Goal: Information Seeking & Learning: Check status

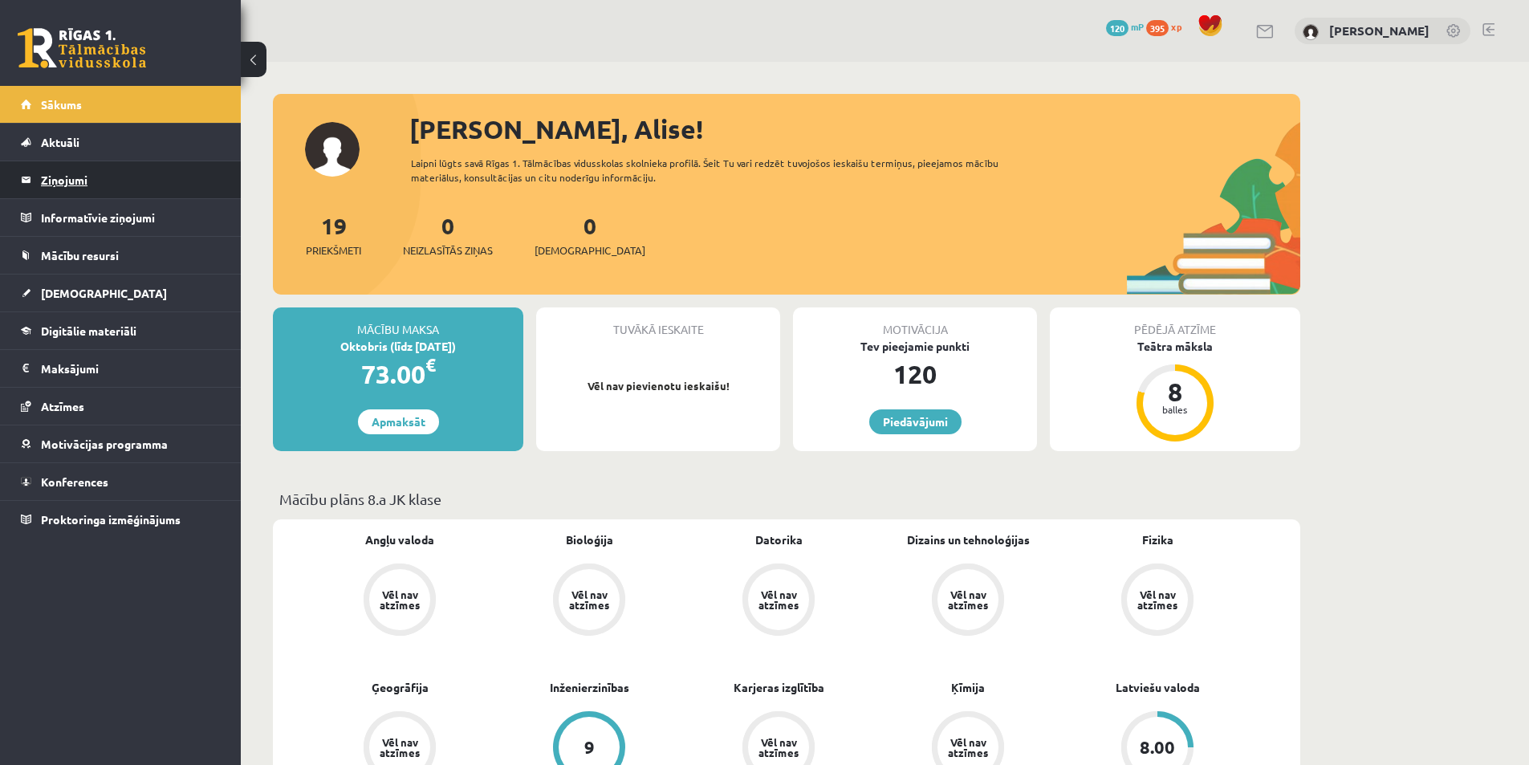
click at [79, 185] on legend "Ziņojumi 0" at bounding box center [131, 179] width 180 height 37
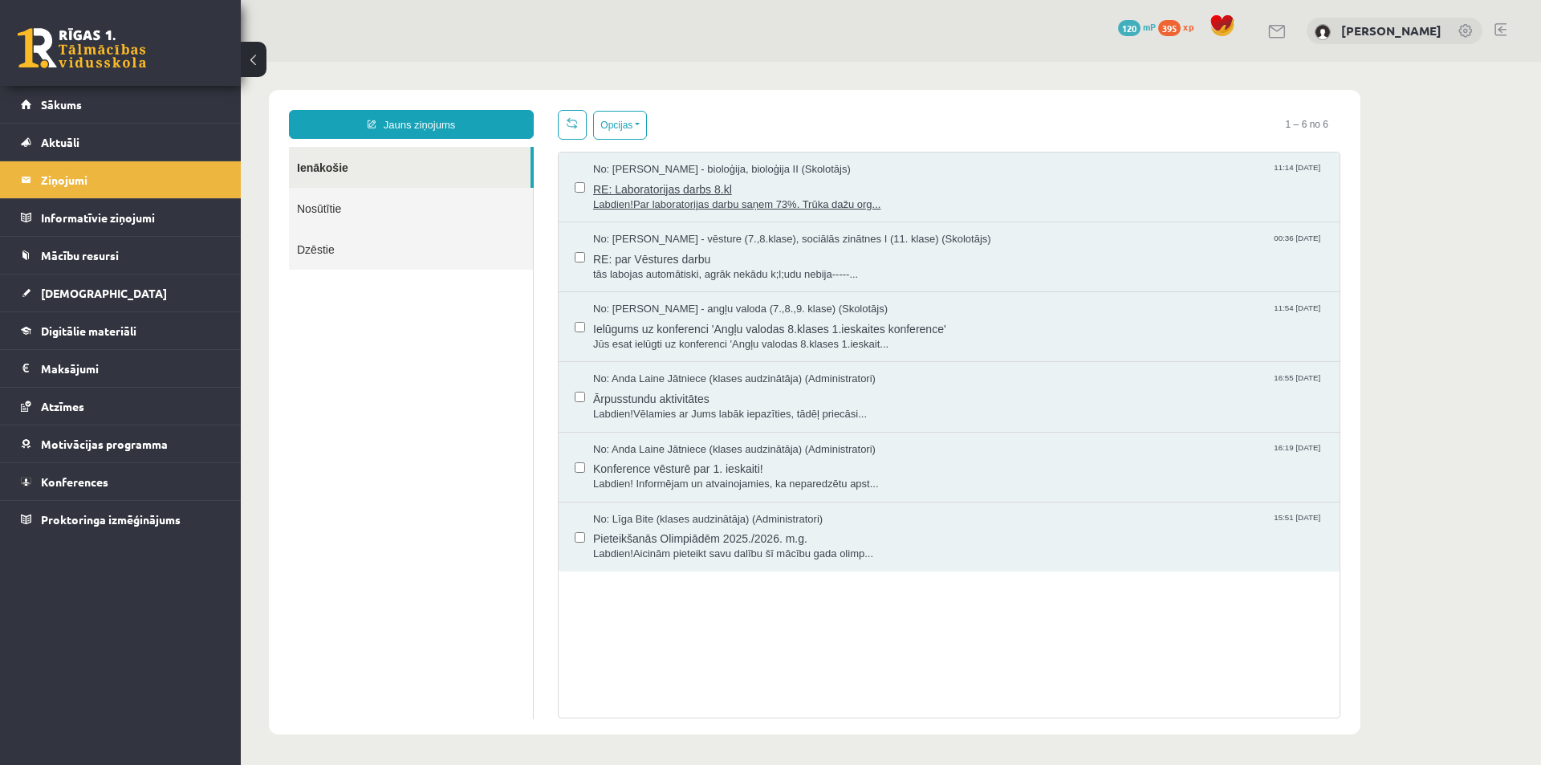
click at [705, 189] on span "RE: Laboratorijas darbs 8.kl" at bounding box center [958, 187] width 731 height 20
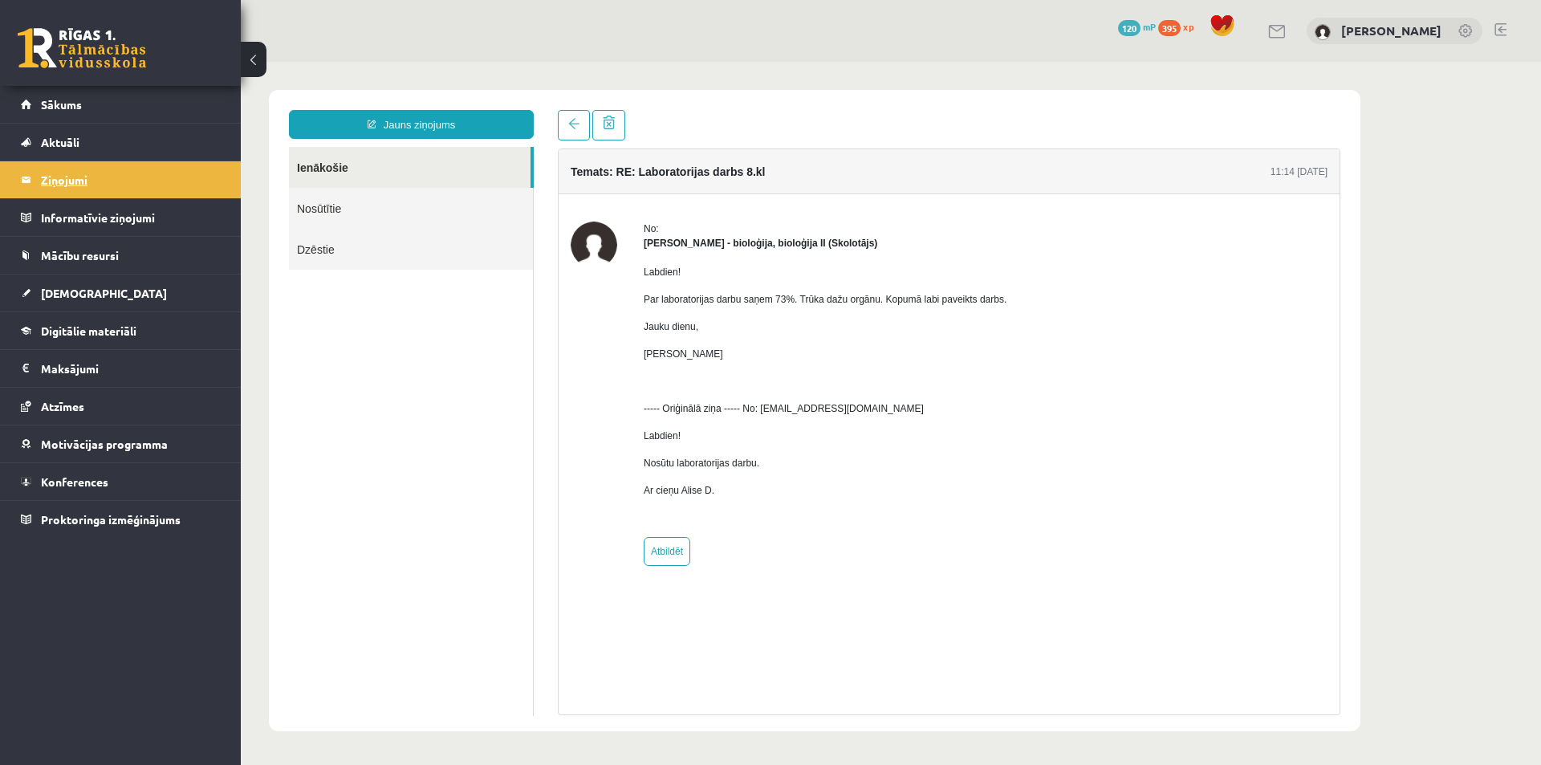
click at [74, 181] on legend "Ziņojumi 0" at bounding box center [131, 179] width 180 height 37
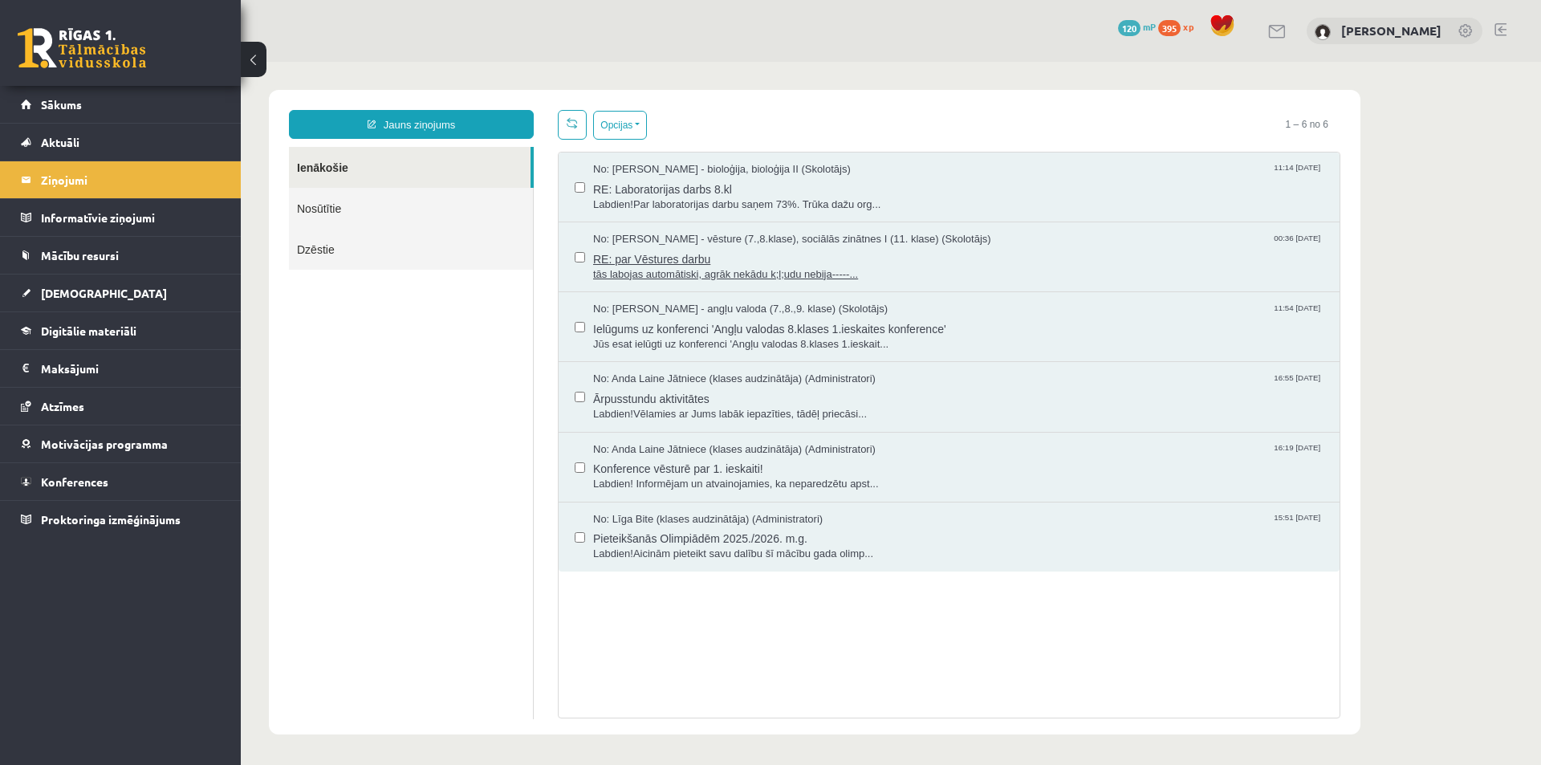
click at [702, 269] on span "tās labojas automātiski, agrāk nekādu k;l;udu nebija-----..." at bounding box center [958, 274] width 731 height 15
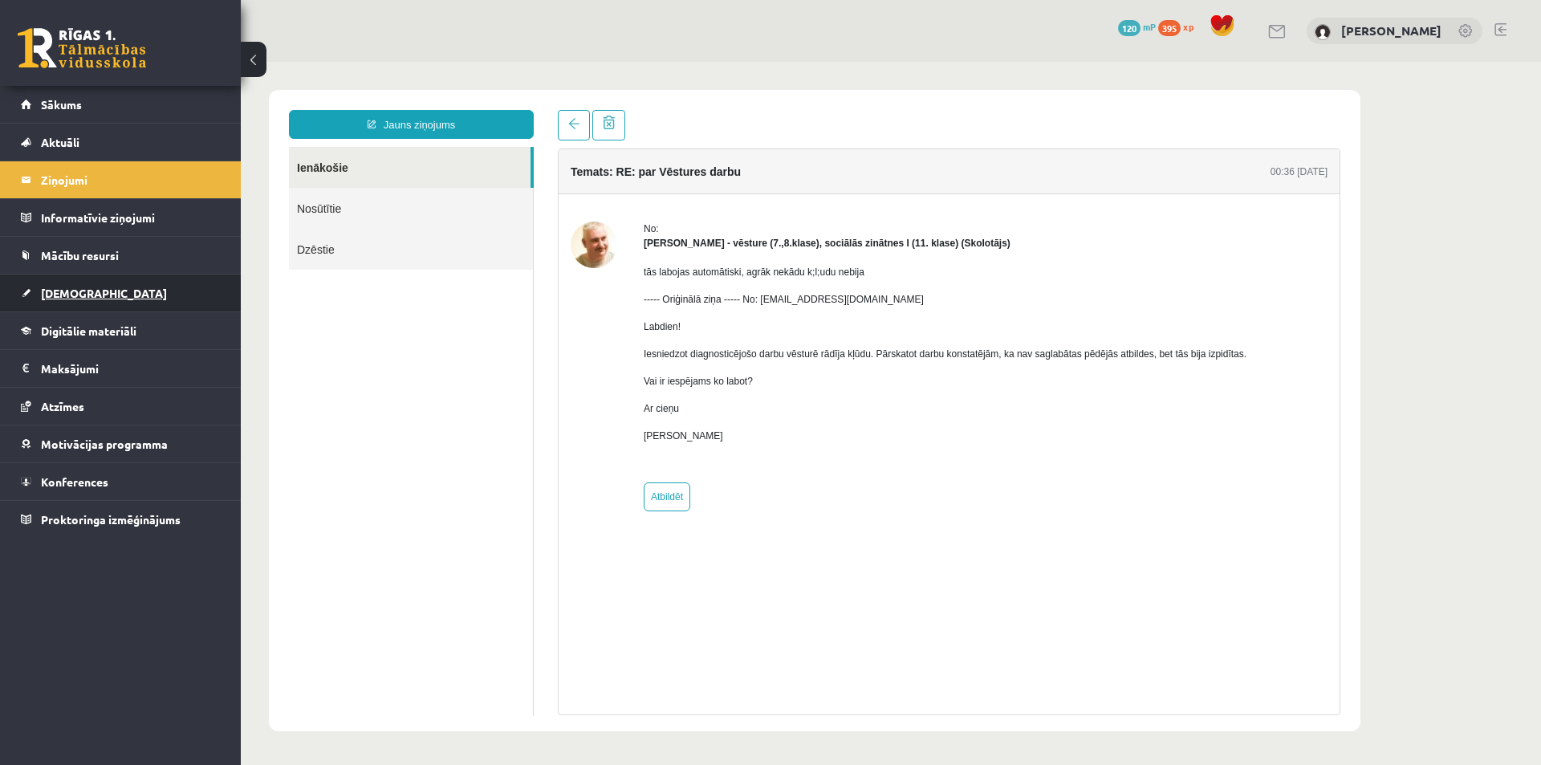
click at [55, 294] on span "[DEMOGRAPHIC_DATA]" at bounding box center [104, 293] width 126 height 14
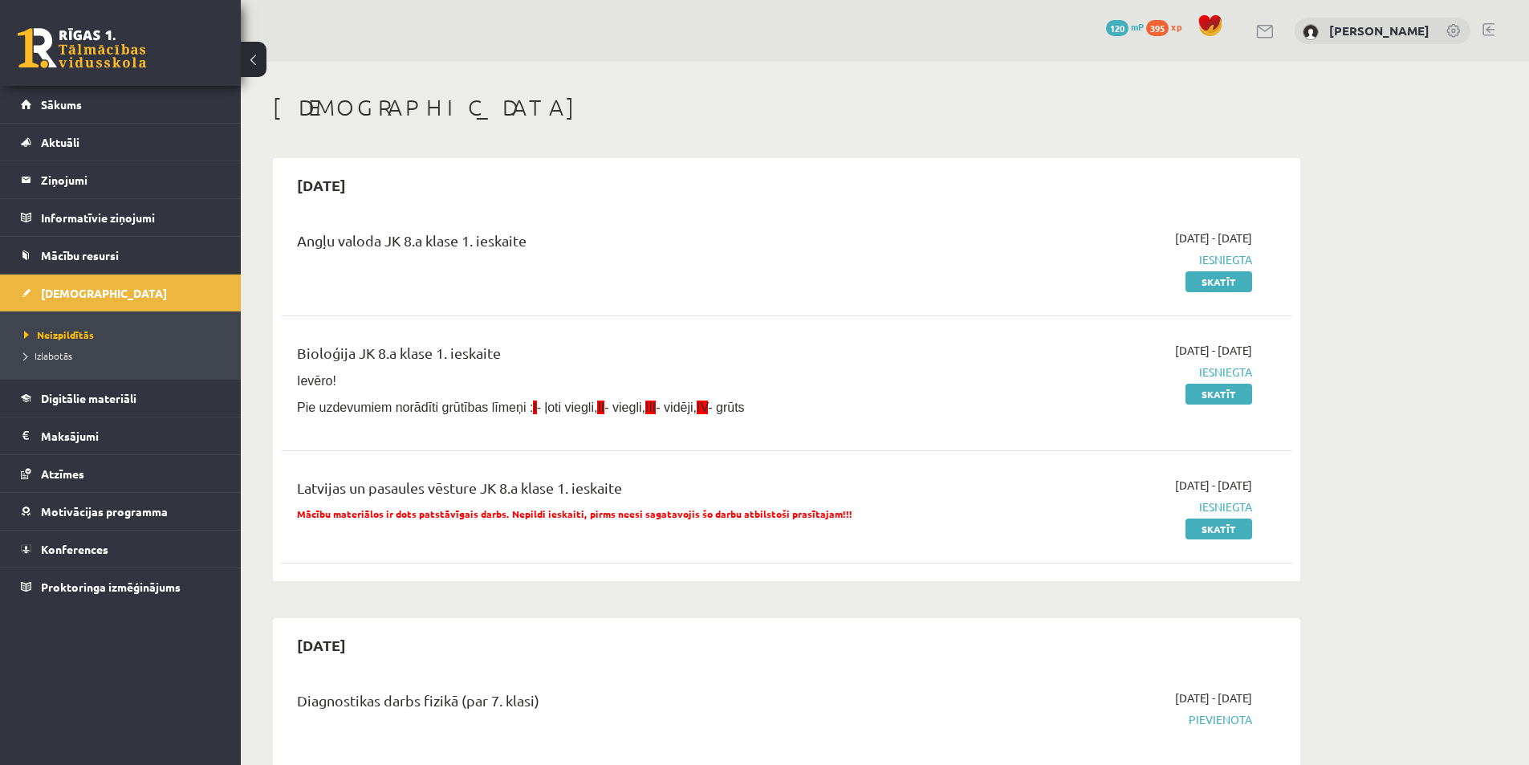
scroll to position [80, 0]
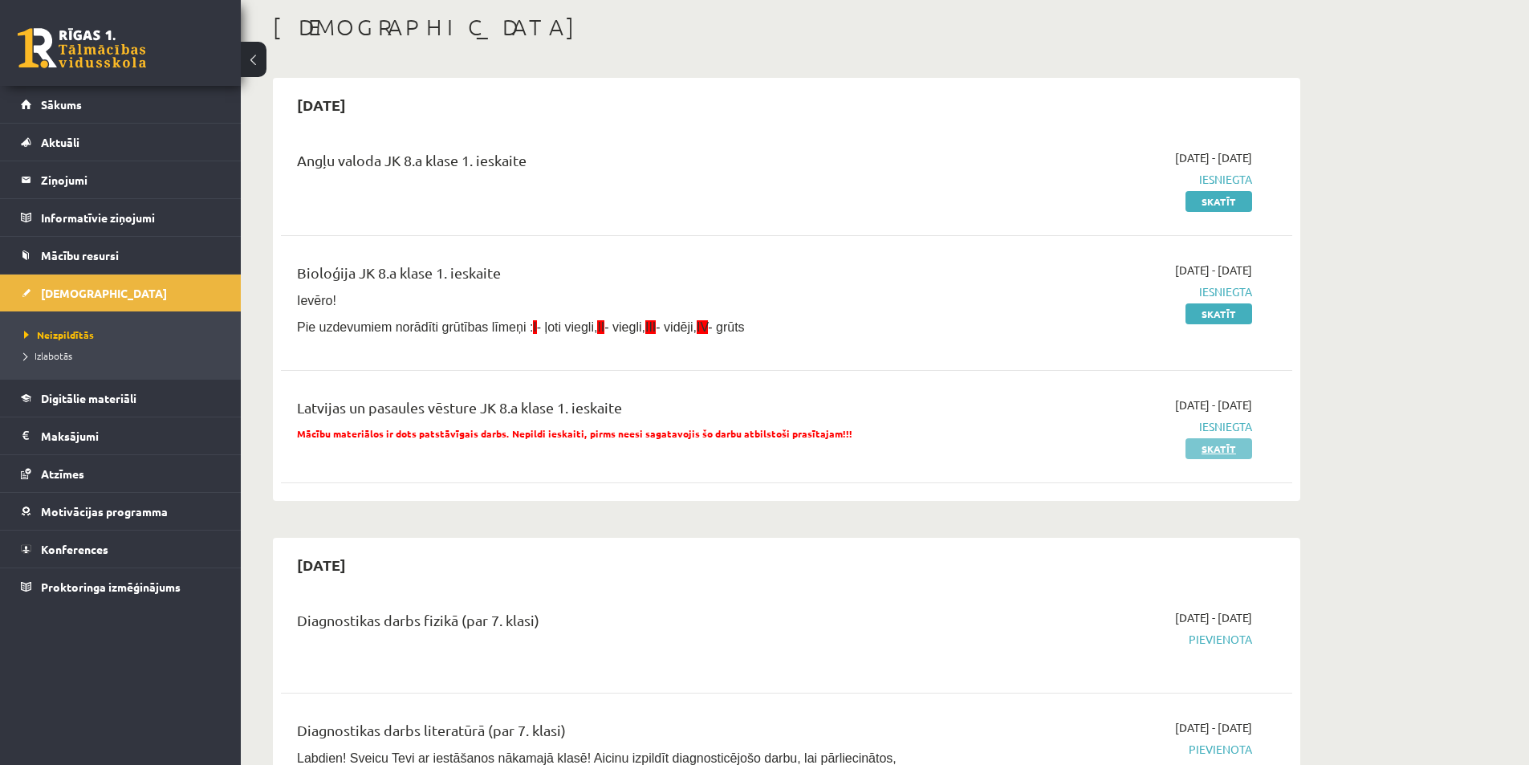
click at [1215, 449] on link "Skatīt" at bounding box center [1219, 448] width 67 height 21
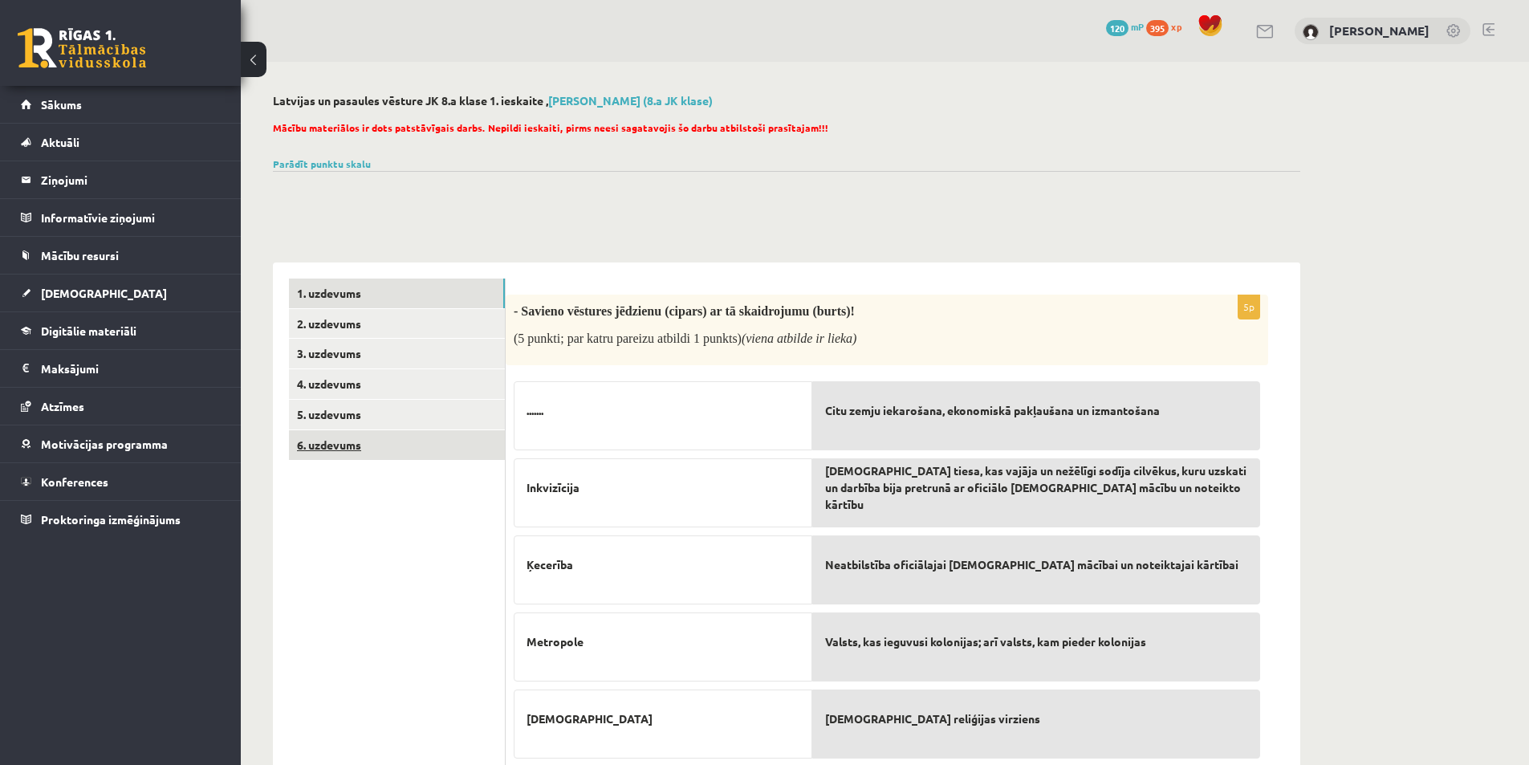
click at [327, 441] on link "6. uzdevums" at bounding box center [397, 445] width 216 height 30
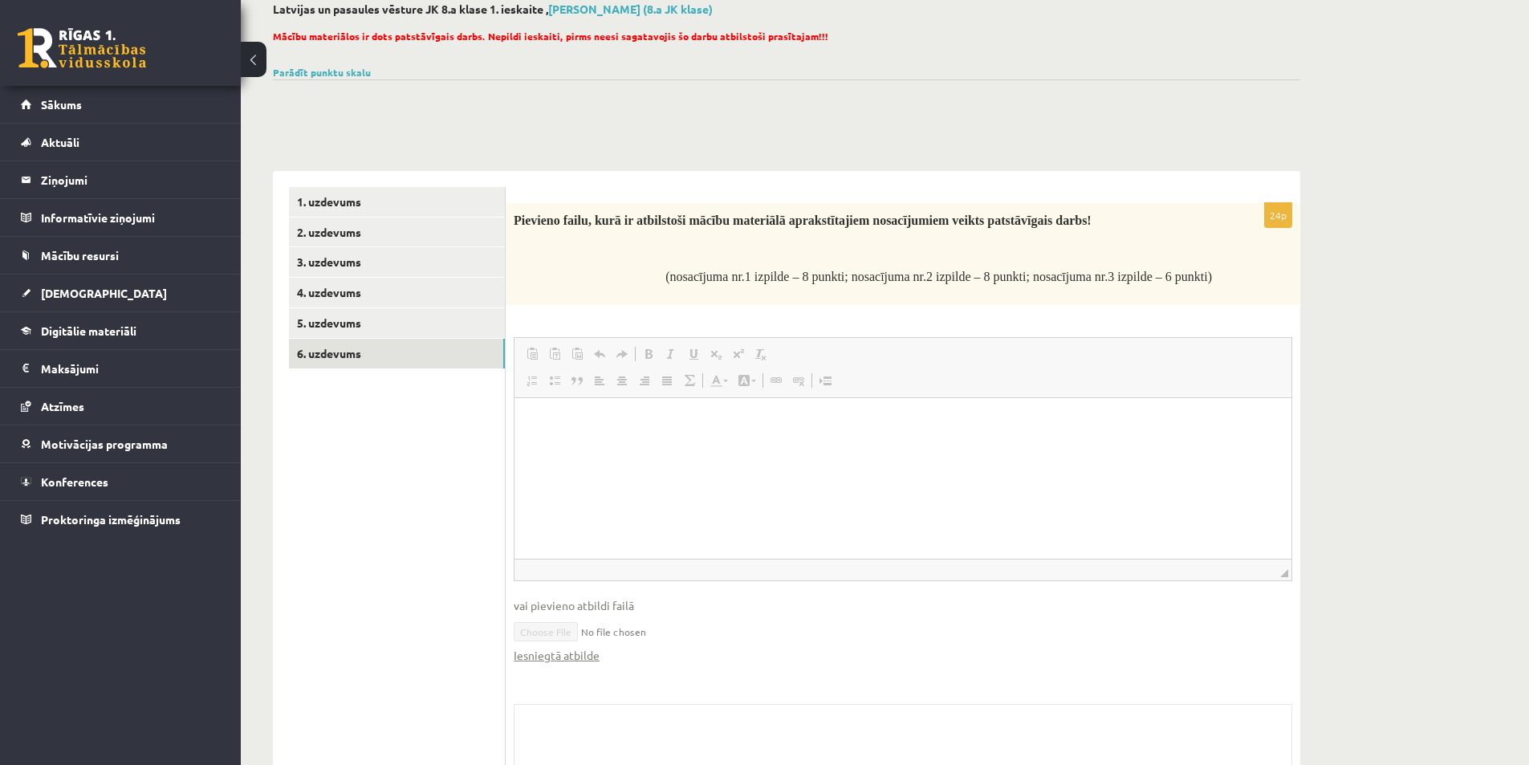
scroll to position [88, 0]
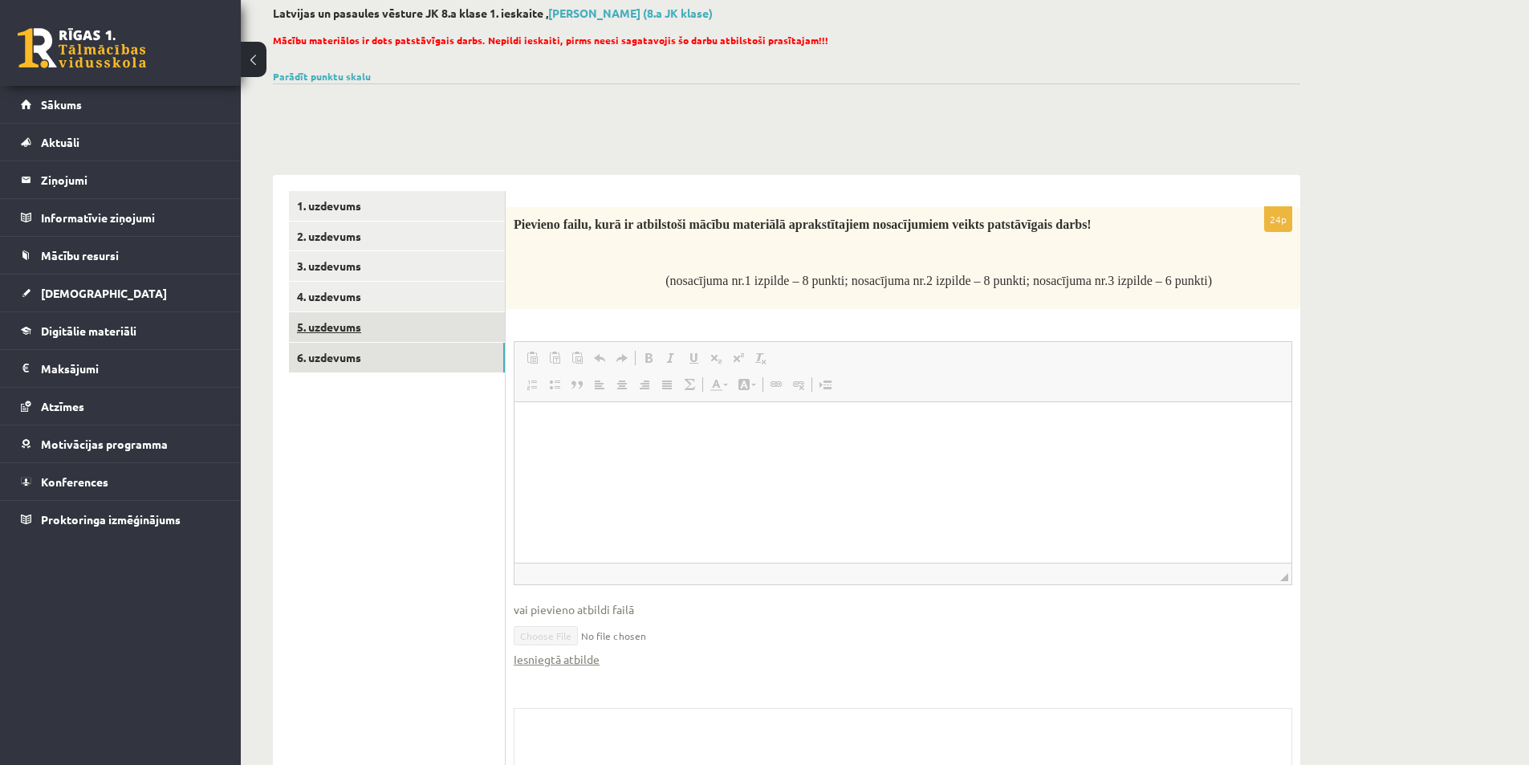
click at [350, 329] on link "5. uzdevums" at bounding box center [397, 327] width 216 height 30
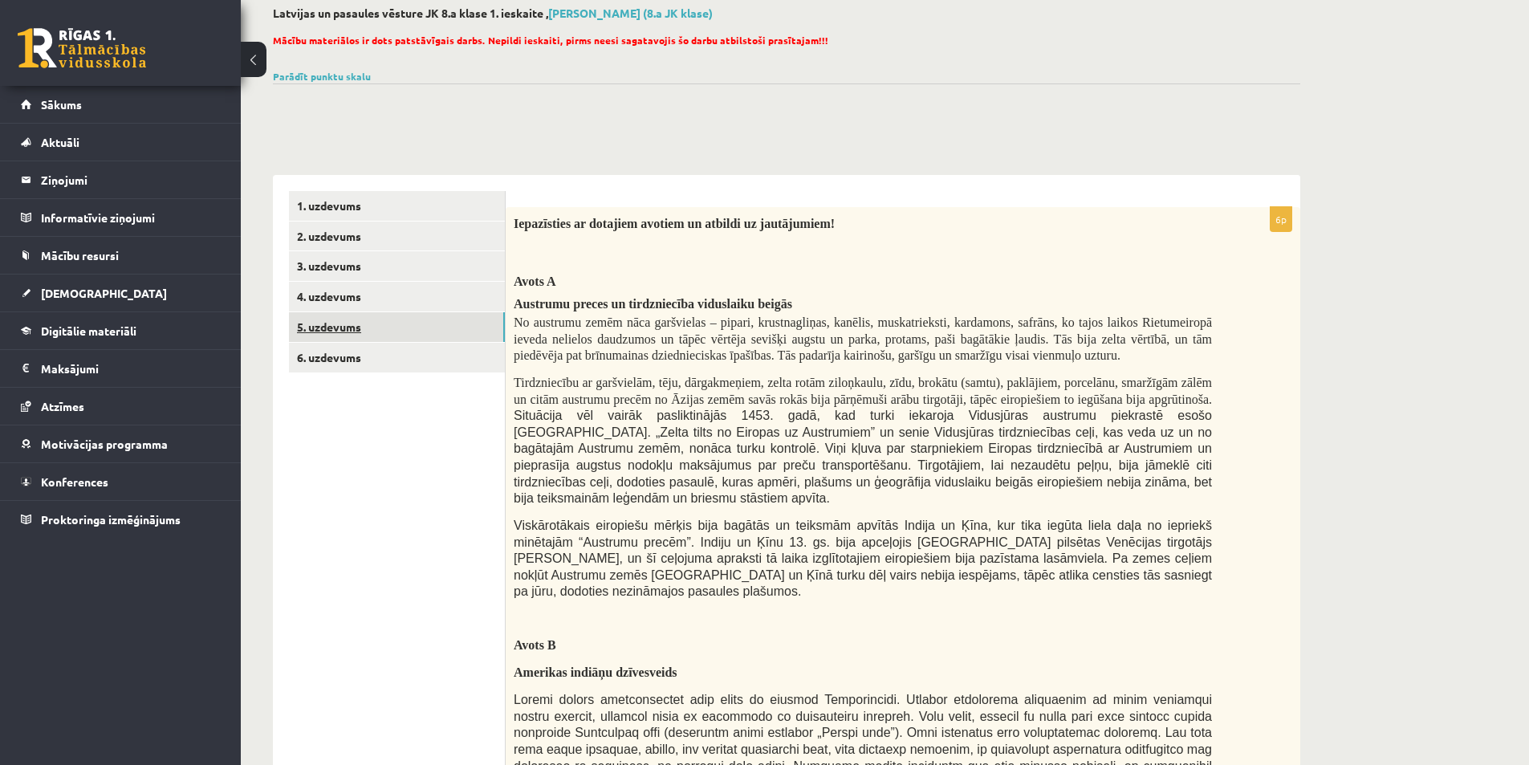
scroll to position [0, 0]
click at [332, 354] on link "6. uzdevums" at bounding box center [397, 358] width 216 height 30
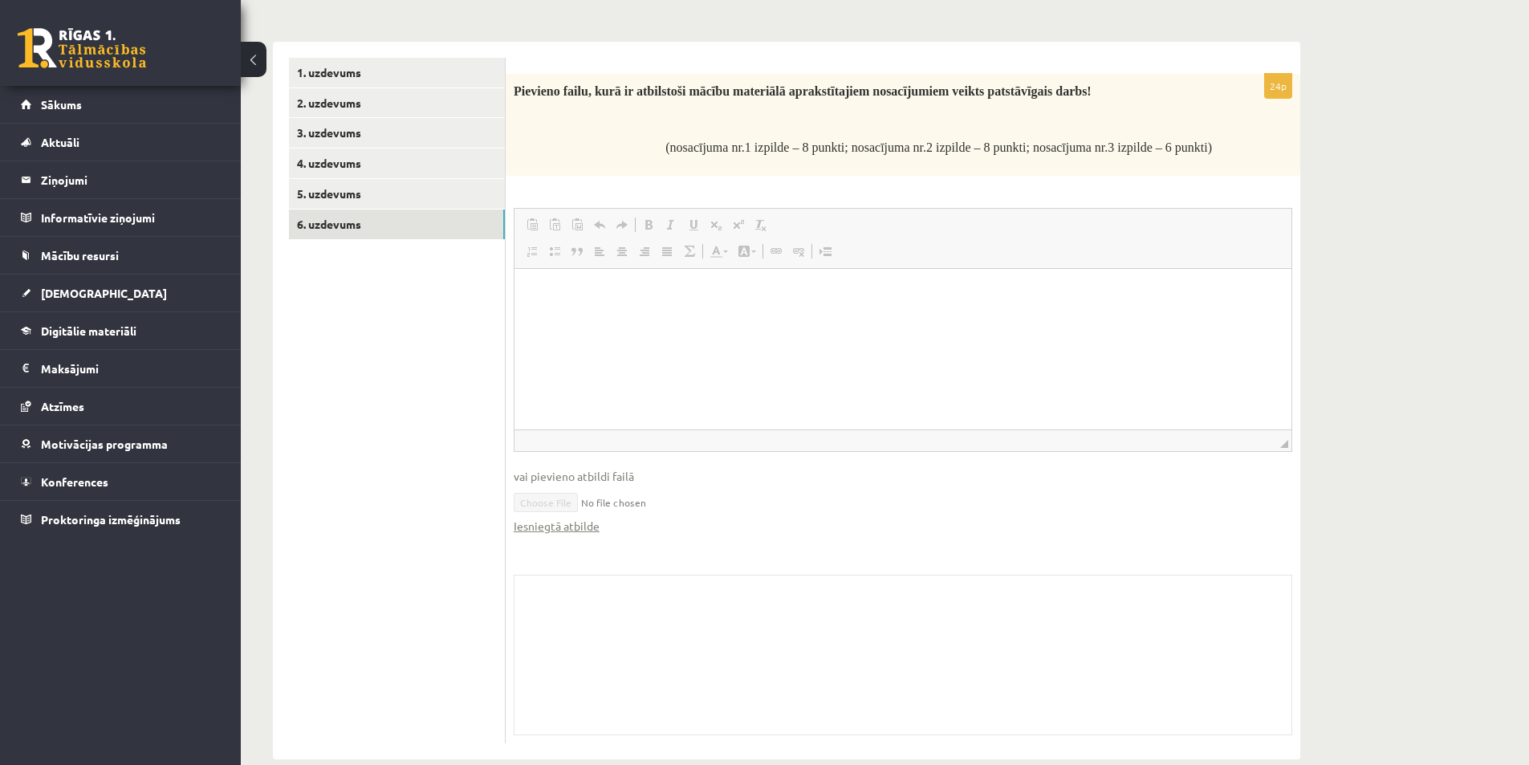
scroll to position [248, 0]
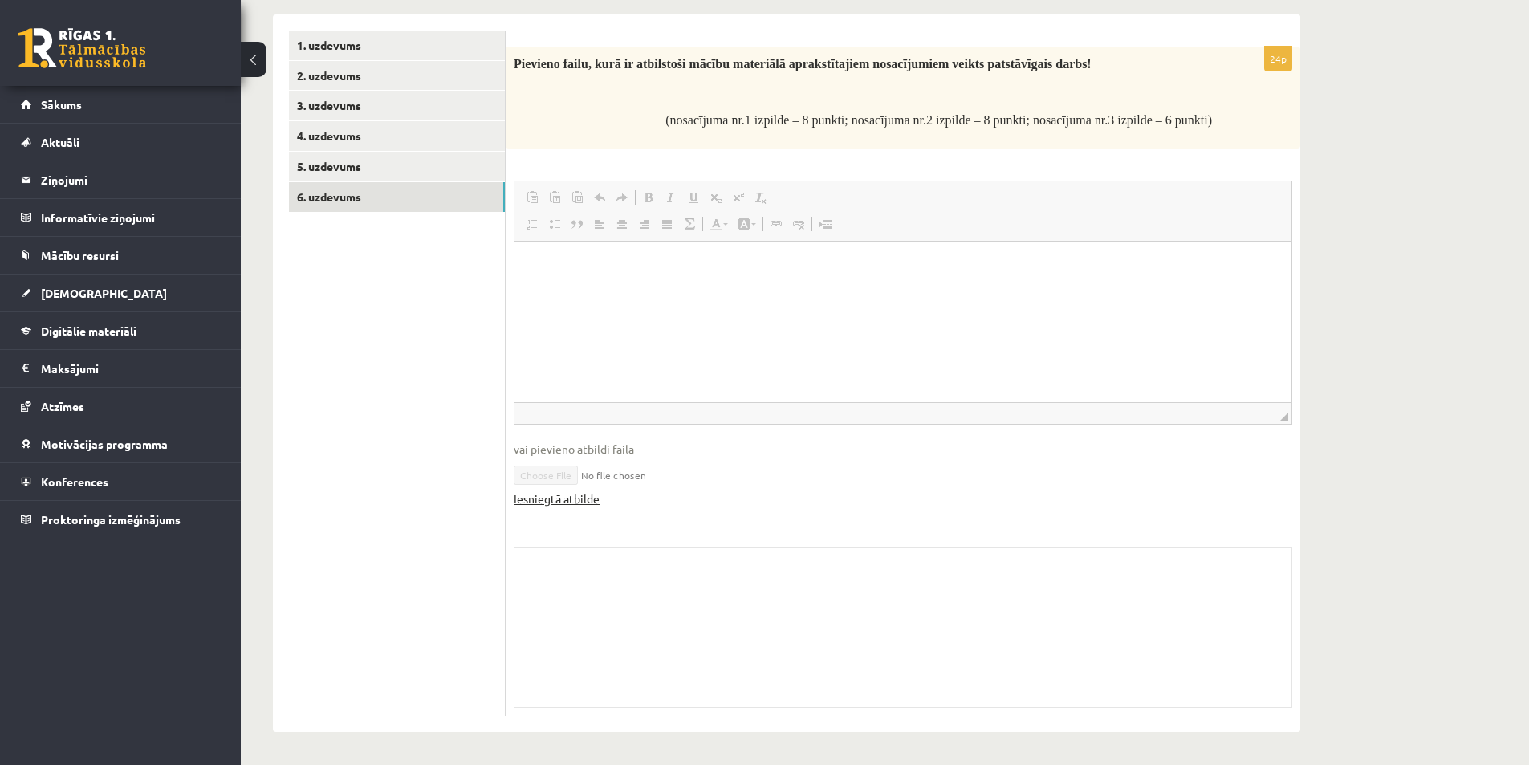
click at [574, 496] on link "Iesniegtā atbilde" at bounding box center [557, 498] width 86 height 17
click at [584, 501] on link "Iesniegtā atbilde" at bounding box center [557, 498] width 86 height 17
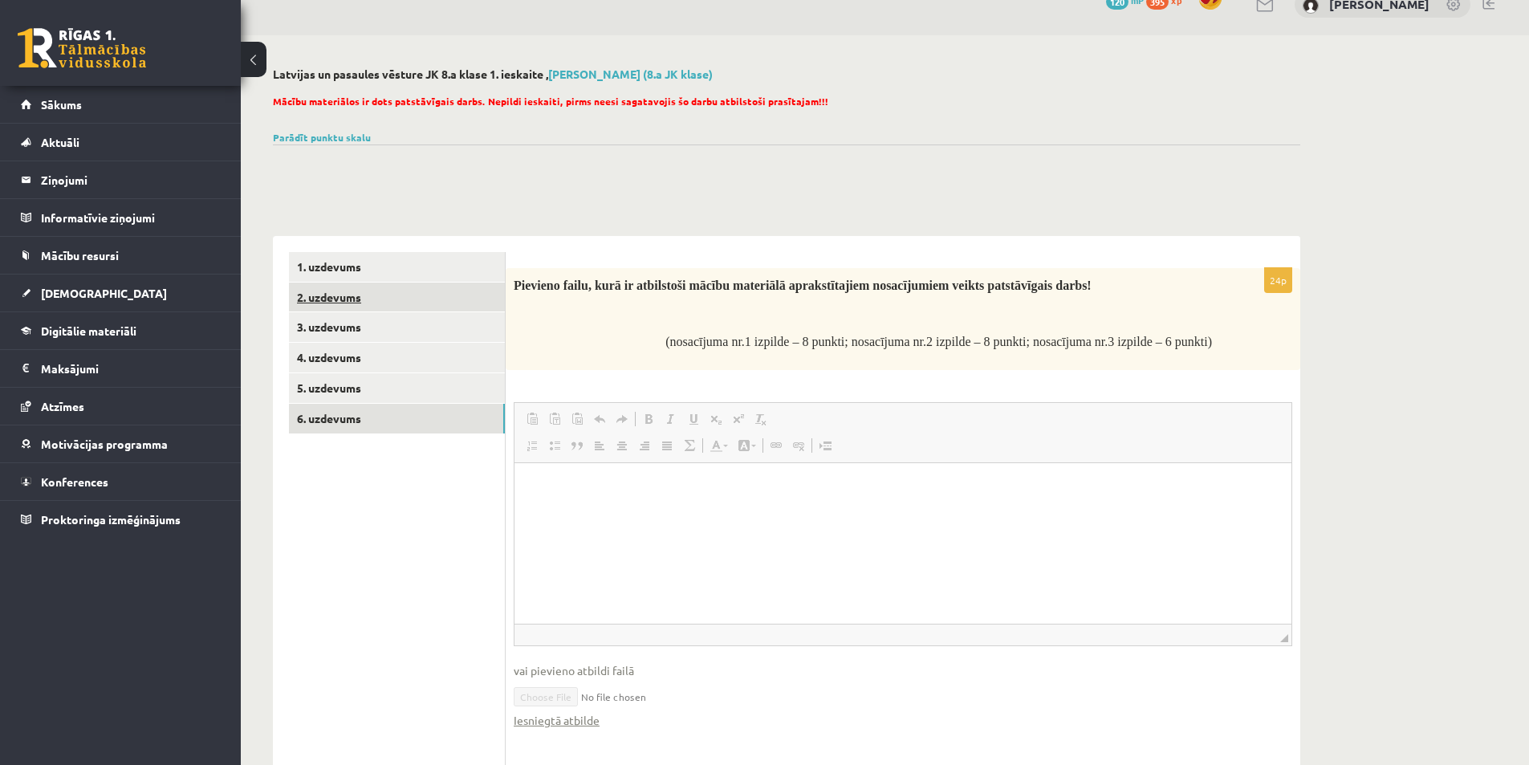
scroll to position [7, 0]
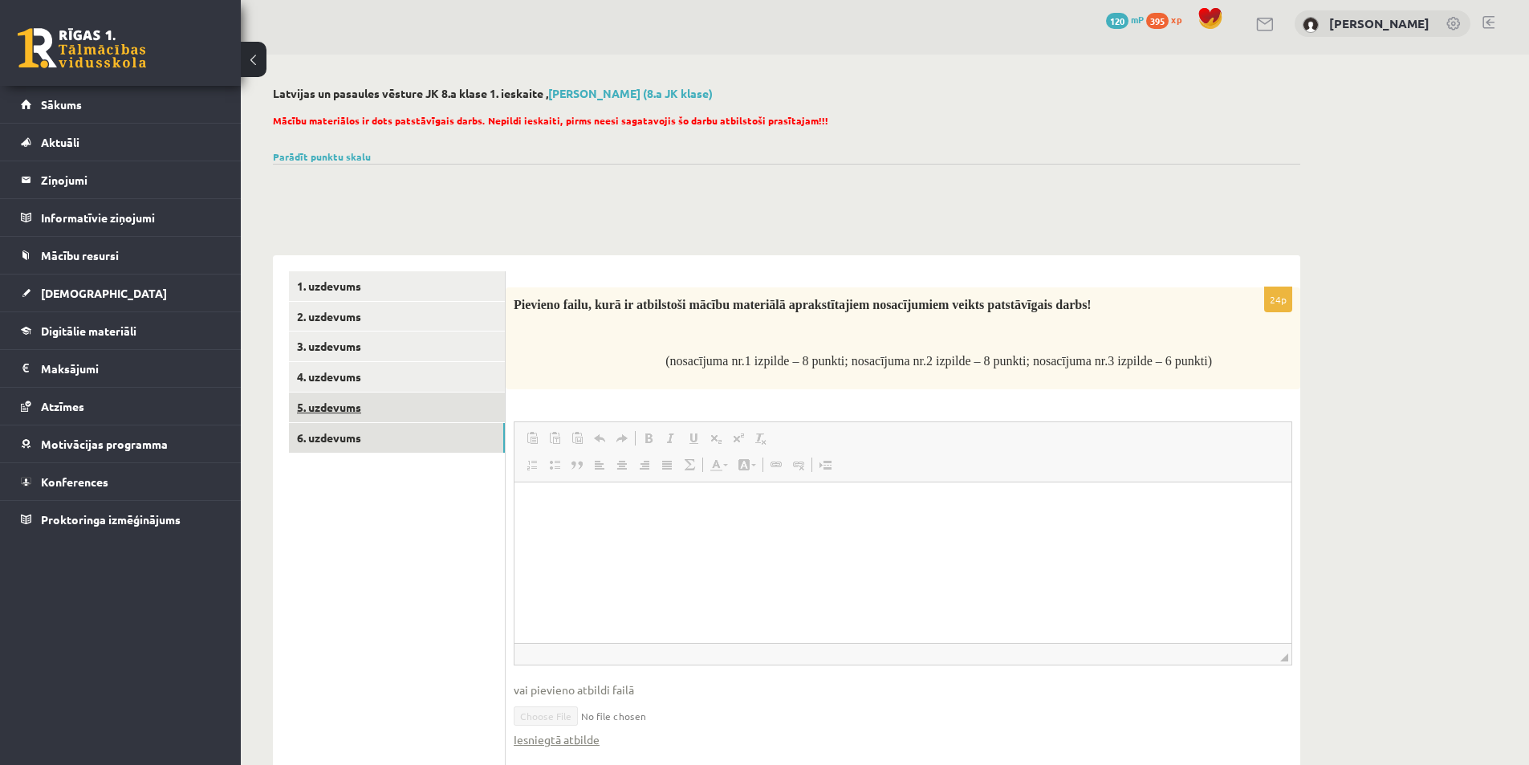
click at [340, 408] on link "5. uzdevums" at bounding box center [397, 408] width 216 height 30
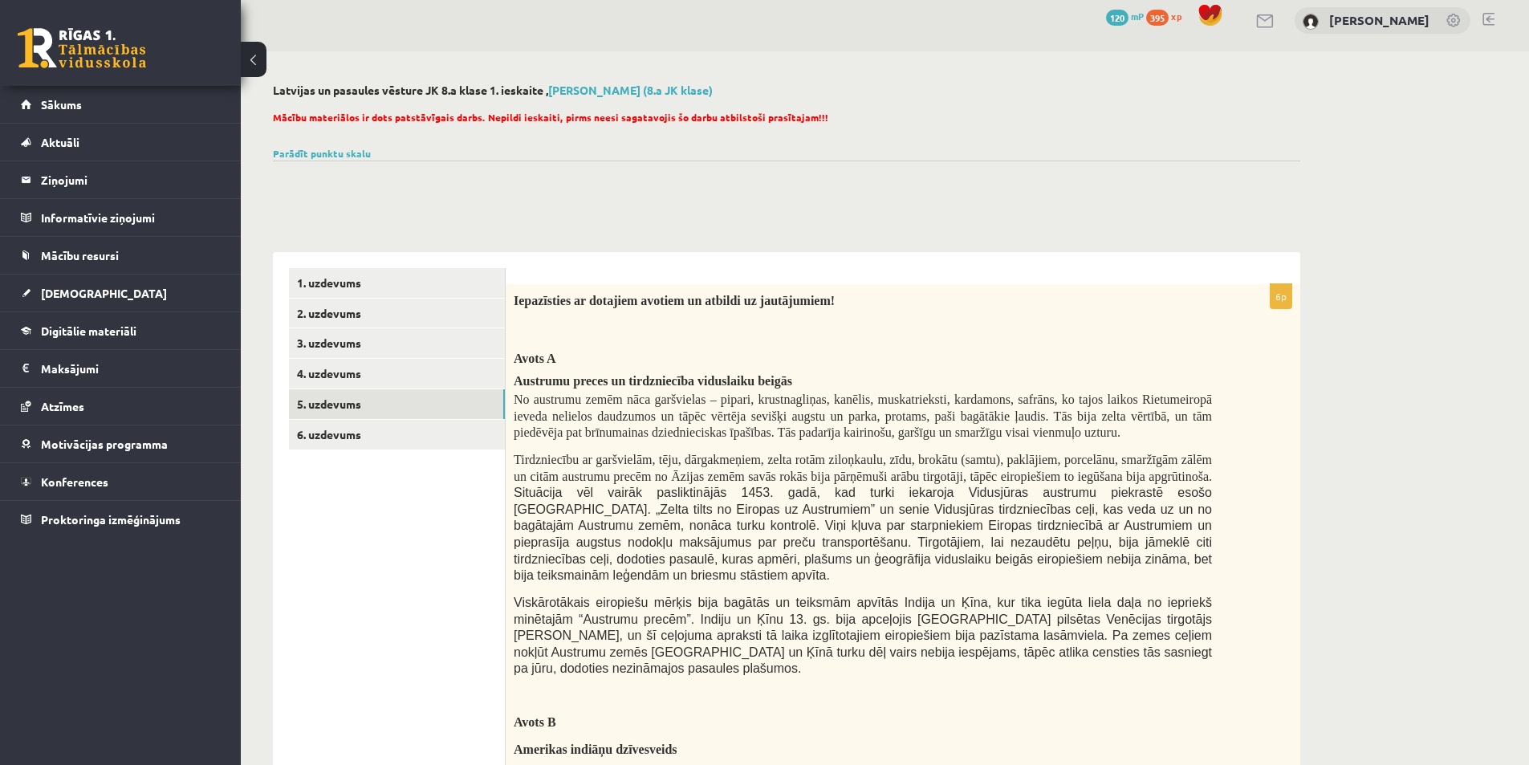
scroll to position [0, 0]
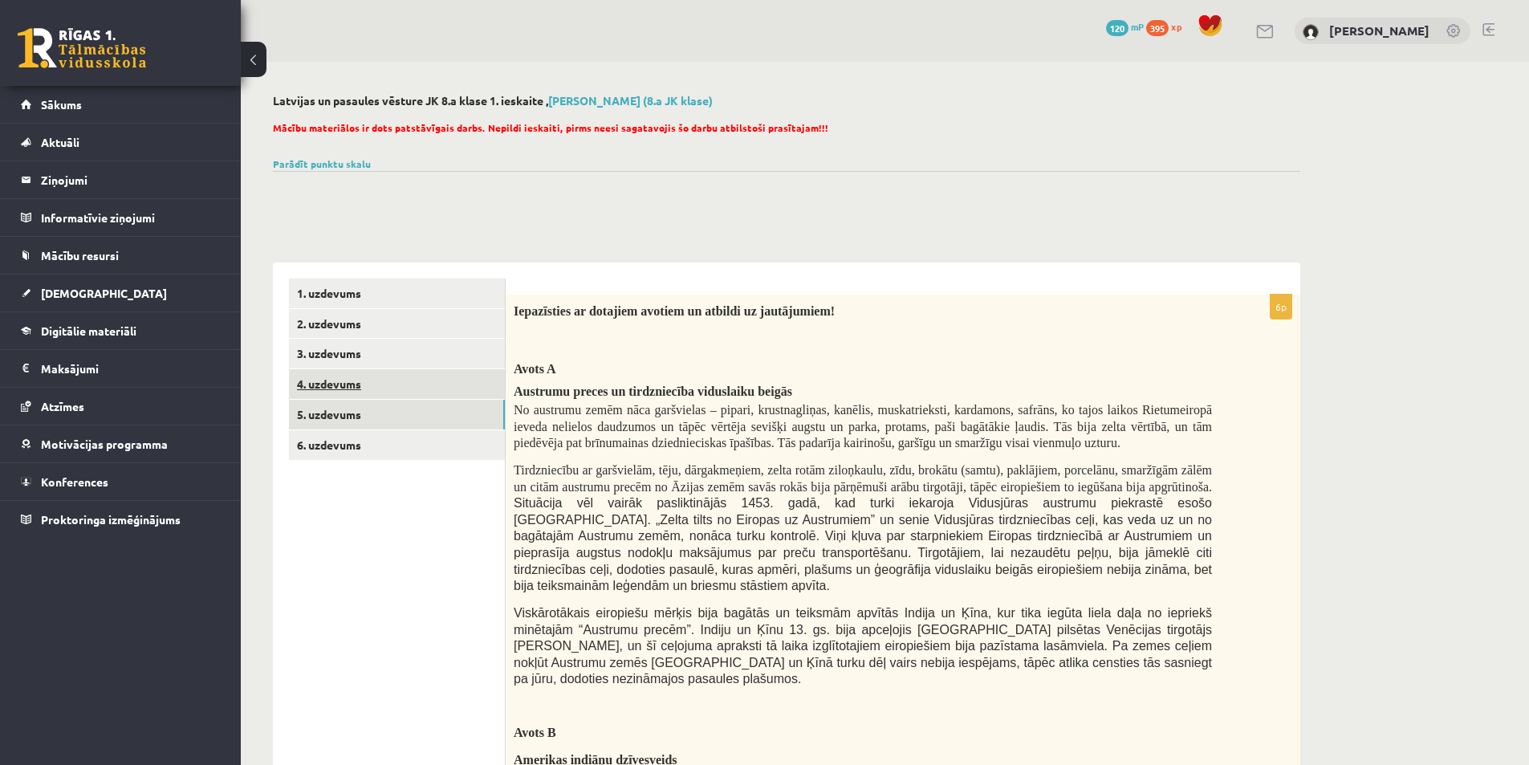
click at [355, 386] on link "4. uzdevums" at bounding box center [397, 384] width 216 height 30
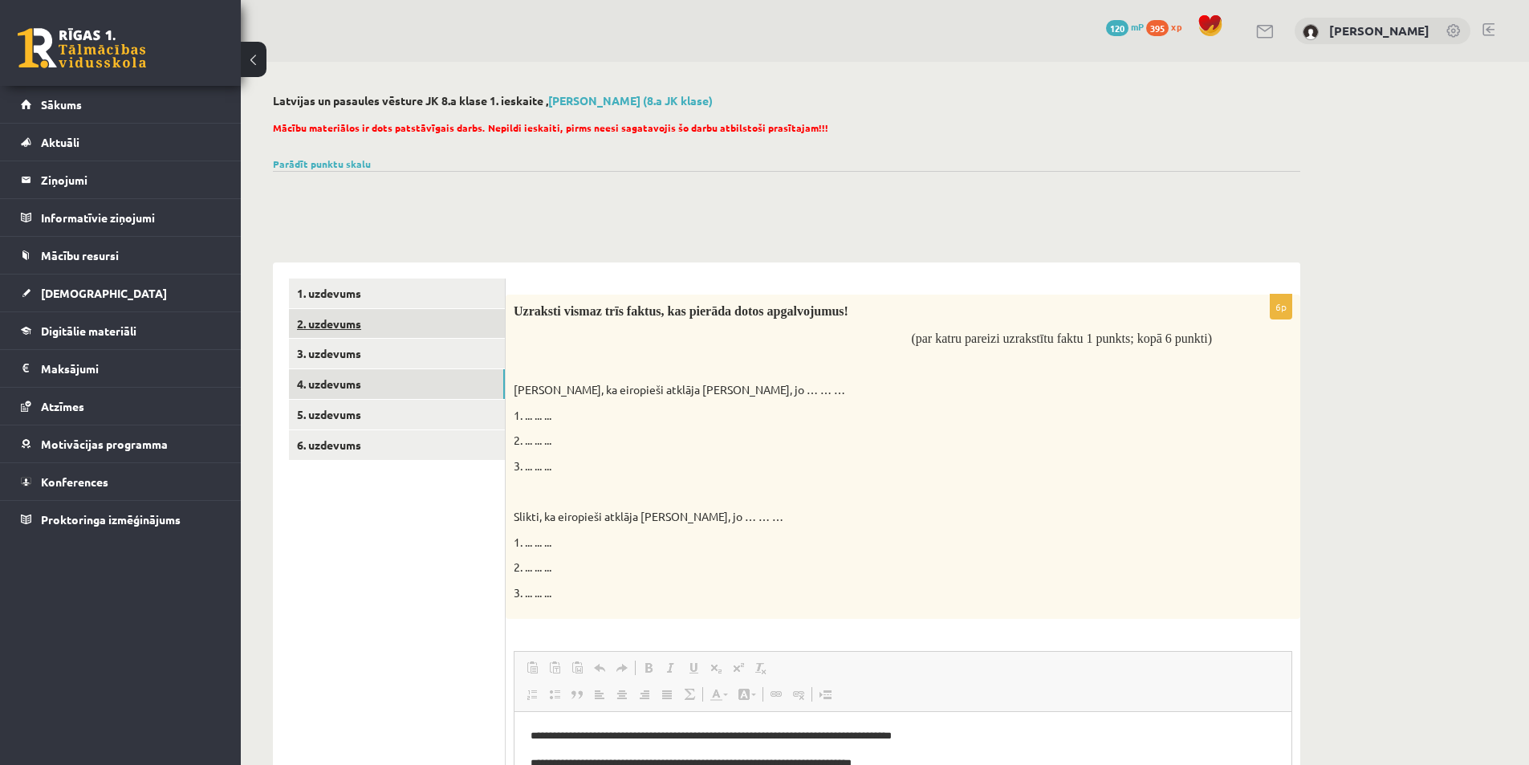
click at [346, 316] on link "2. uzdevums" at bounding box center [397, 324] width 216 height 30
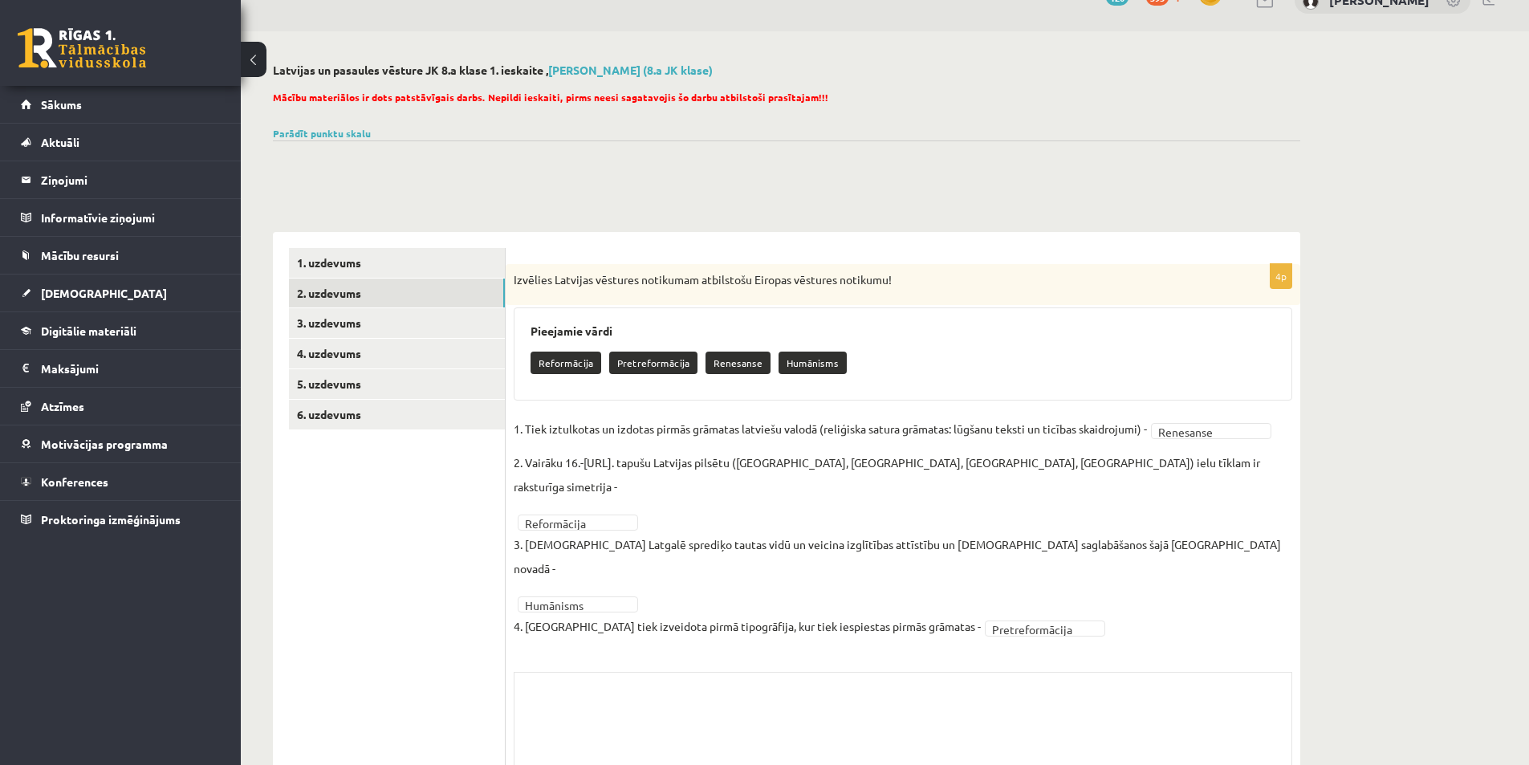
scroll to position [59, 0]
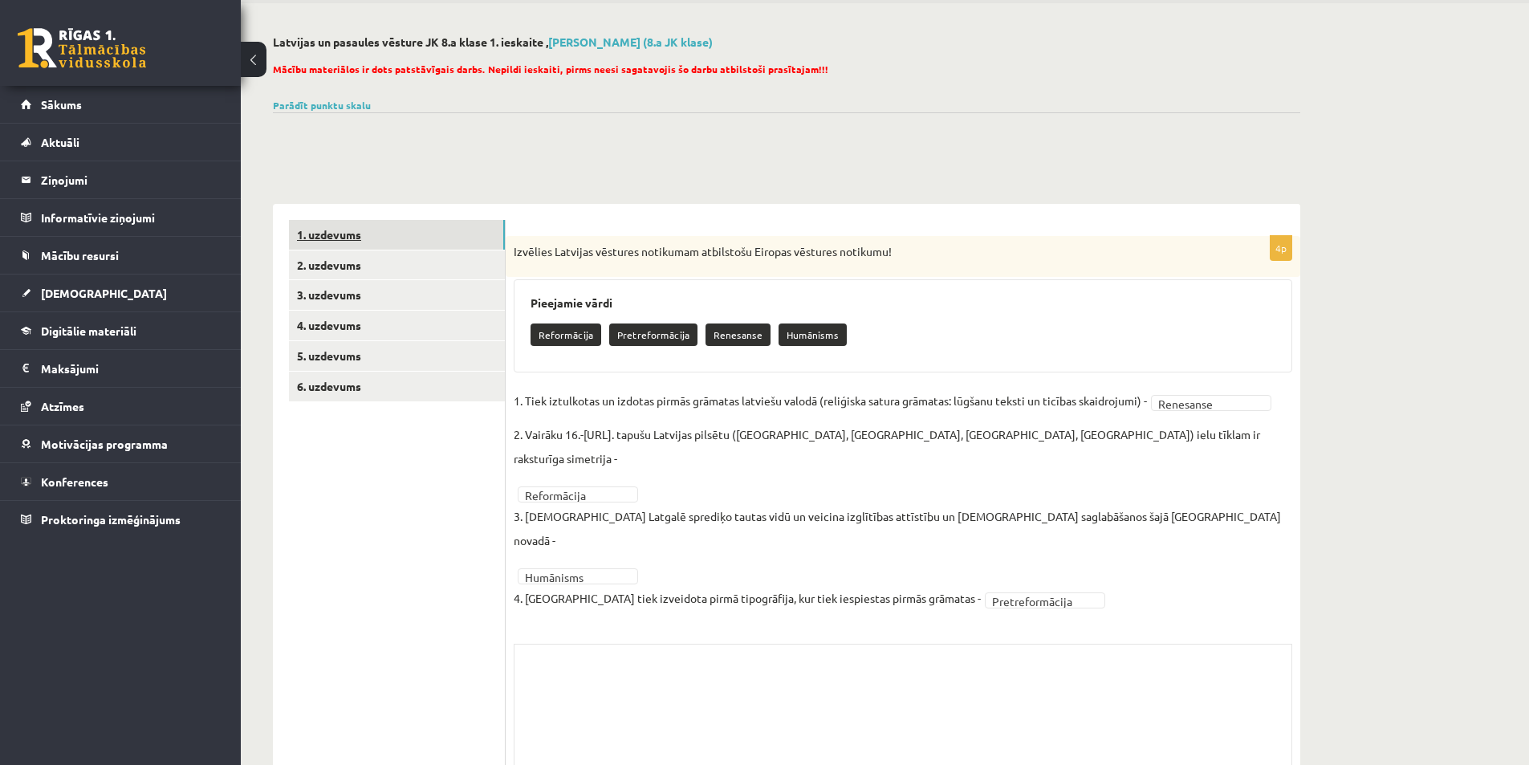
click at [350, 234] on link "1. uzdevums" at bounding box center [397, 235] width 216 height 30
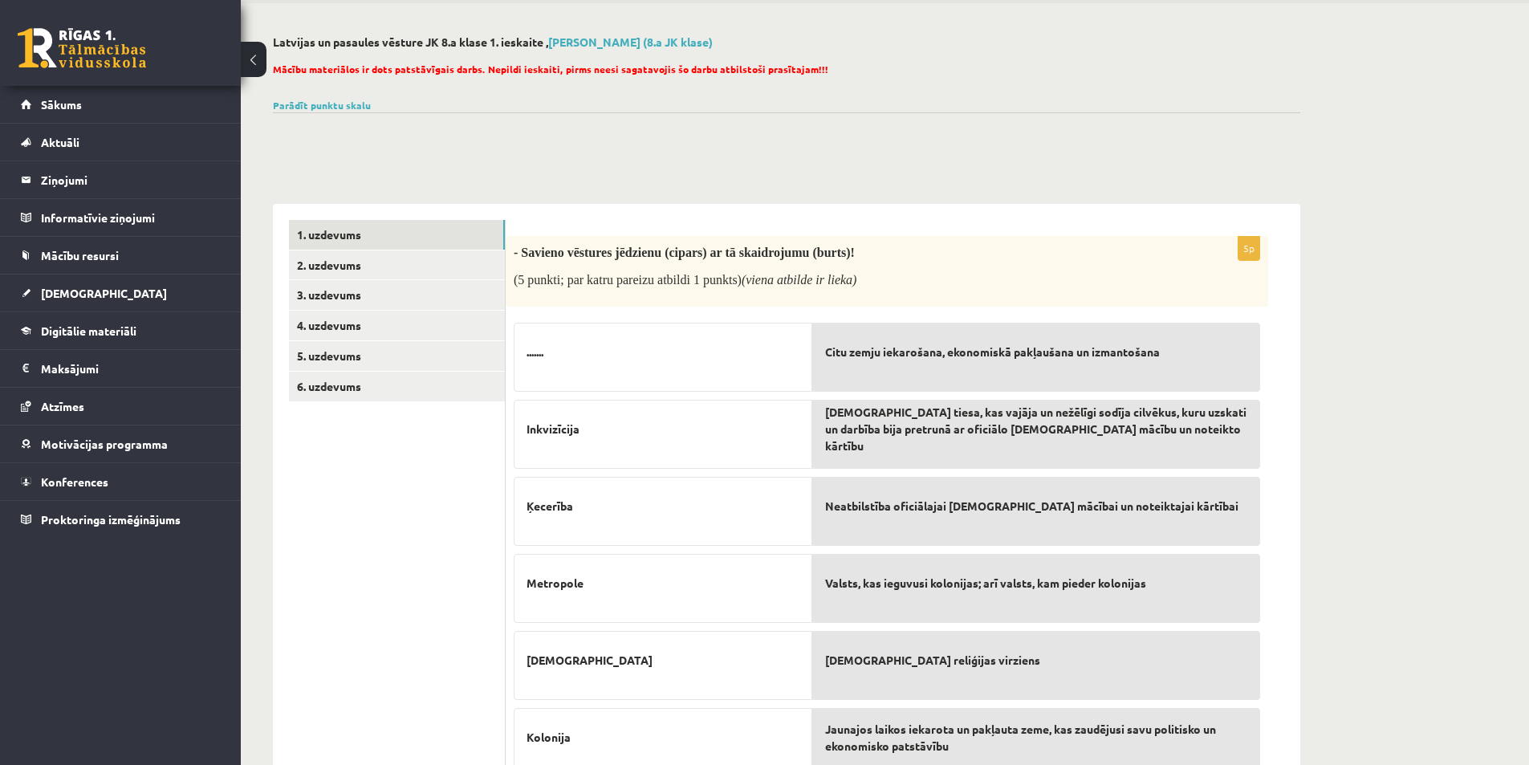
scroll to position [0, 0]
click at [63, 106] on span "Sākums" at bounding box center [61, 104] width 41 height 14
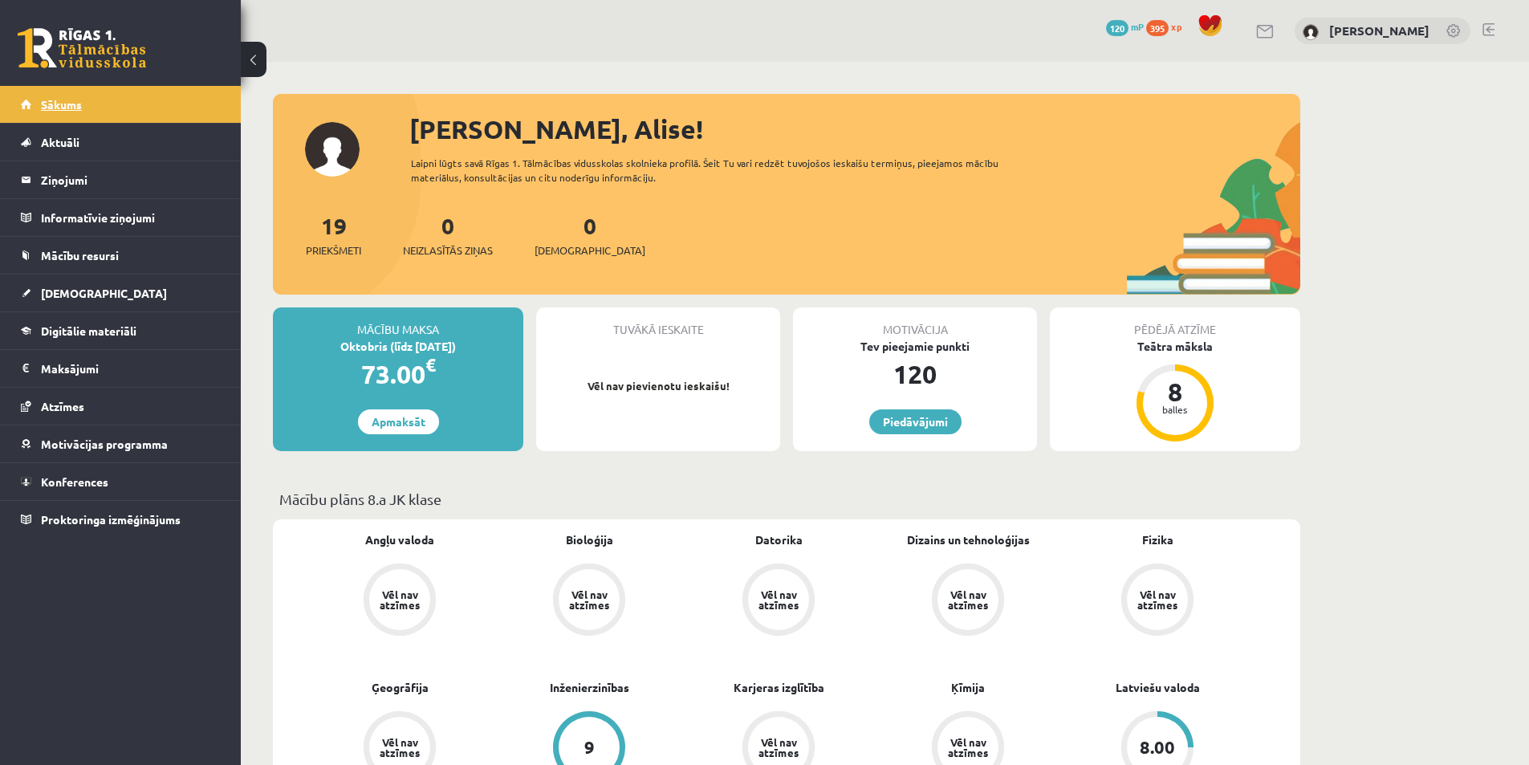
click at [57, 105] on span "Sākums" at bounding box center [61, 104] width 41 height 14
click at [1494, 26] on link at bounding box center [1489, 29] width 12 height 13
